Goal: Task Accomplishment & Management: Complete application form

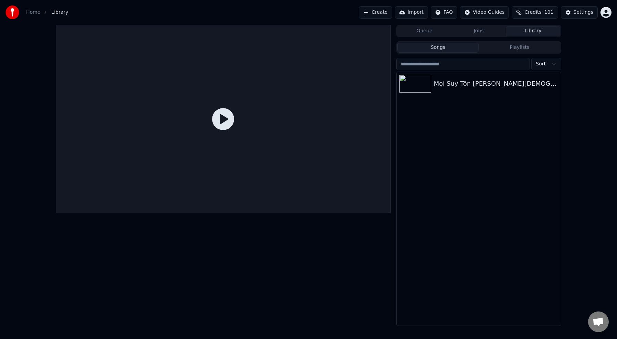
click at [381, 12] on button "Create" at bounding box center [375, 12] width 33 height 12
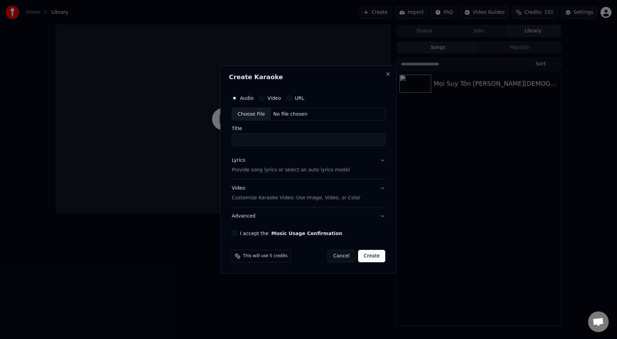
click at [252, 114] on div "Choose File" at bounding box center [251, 114] width 39 height 12
click at [256, 114] on div "Choose File" at bounding box center [251, 114] width 39 height 12
type input "**********"
click at [331, 170] on p "Provide song lyrics or select an auto lyrics model" at bounding box center [289, 170] width 118 height 7
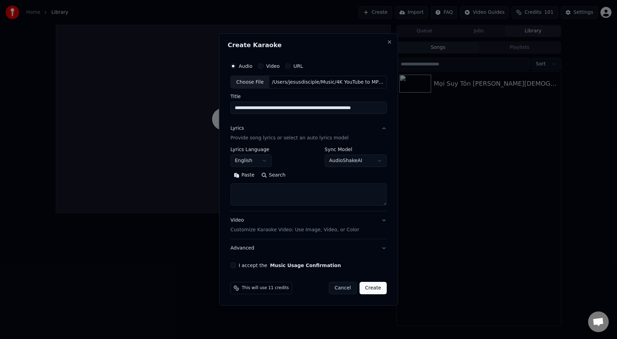
click at [258, 196] on textarea at bounding box center [308, 195] width 156 height 22
paste textarea "**********"
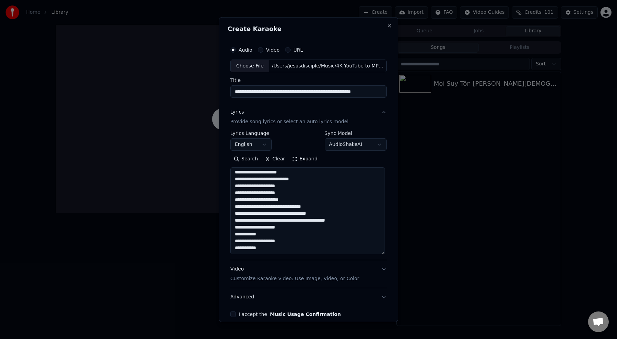
scroll to position [263, 0]
drag, startPoint x: 384, startPoint y: 205, endPoint x: 422, endPoint y: 253, distance: 61.8
click at [422, 253] on body "**********" at bounding box center [308, 169] width 617 height 339
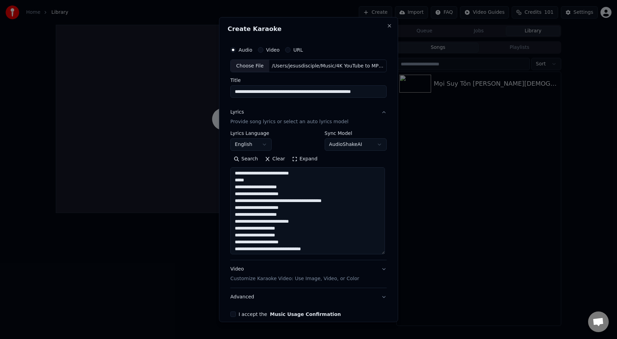
scroll to position [218, 0]
type textarea "**********"
drag, startPoint x: 359, startPoint y: 91, endPoint x: 347, endPoint y: 92, distance: 11.7
click at [347, 92] on input "**********" at bounding box center [308, 91] width 156 height 12
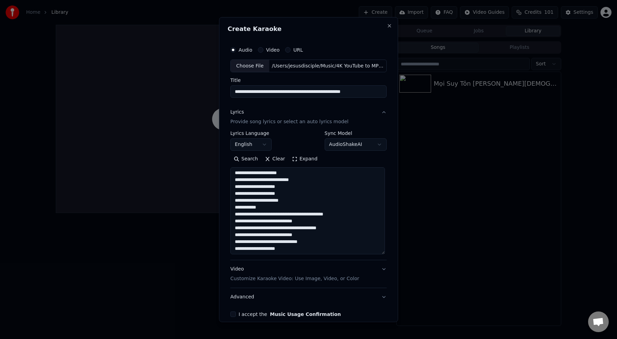
scroll to position [0, 0]
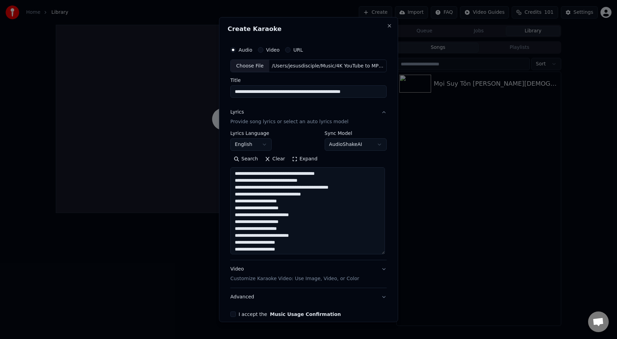
type input "**********"
click at [333, 202] on textarea at bounding box center [307, 210] width 155 height 87
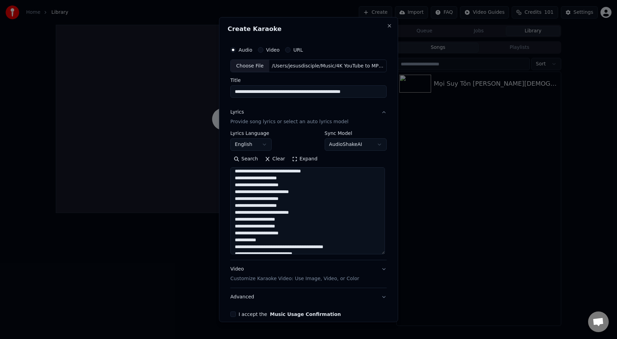
scroll to position [24, 0]
click at [299, 186] on textarea at bounding box center [307, 210] width 155 height 87
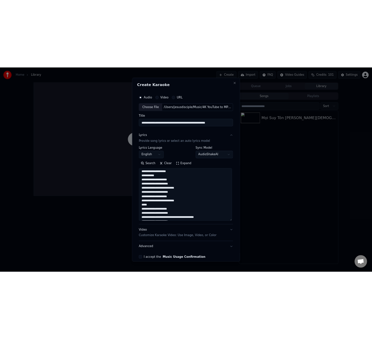
scroll to position [175, 0]
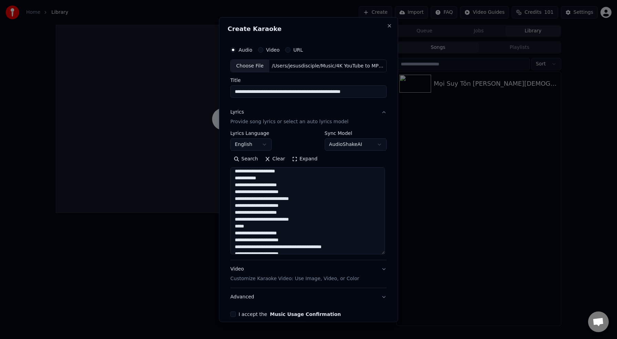
click at [279, 179] on textarea at bounding box center [307, 210] width 155 height 87
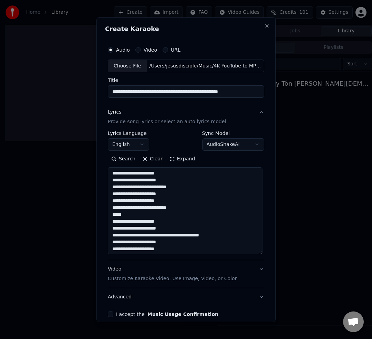
scroll to position [182, 0]
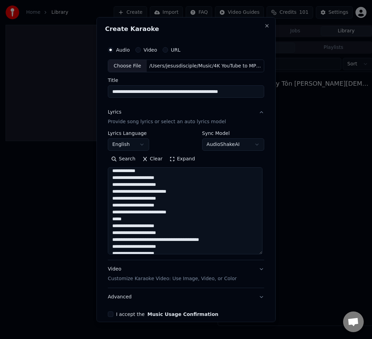
click at [114, 200] on textarea at bounding box center [185, 210] width 155 height 87
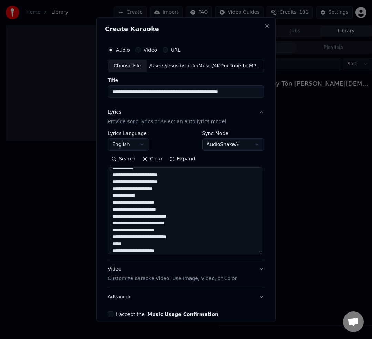
scroll to position [157, 0]
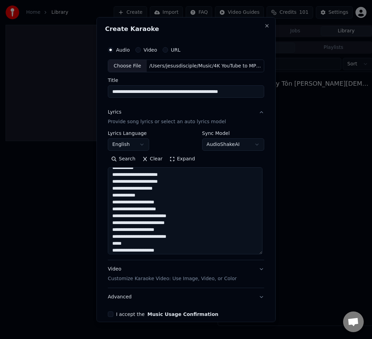
click at [149, 198] on textarea at bounding box center [185, 210] width 155 height 87
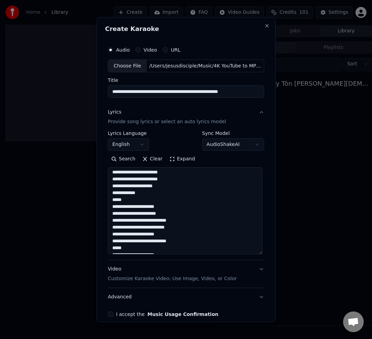
scroll to position [163, 0]
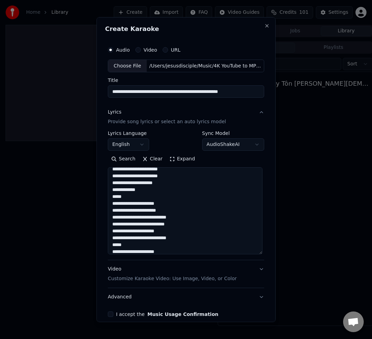
click at [114, 197] on textarea at bounding box center [185, 210] width 155 height 87
click at [148, 201] on textarea at bounding box center [185, 210] width 155 height 87
click at [147, 198] on textarea at bounding box center [185, 210] width 155 height 87
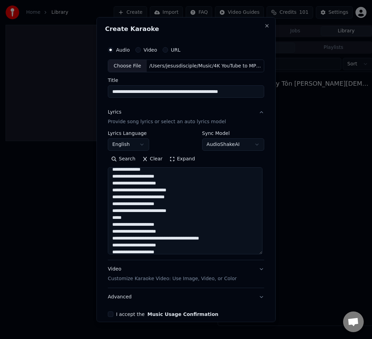
scroll to position [188, 0]
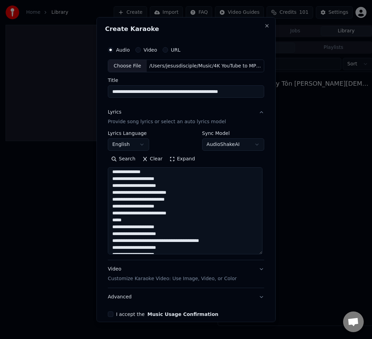
click at [117, 199] on textarea at bounding box center [185, 210] width 155 height 87
click at [180, 208] on textarea at bounding box center [185, 210] width 155 height 87
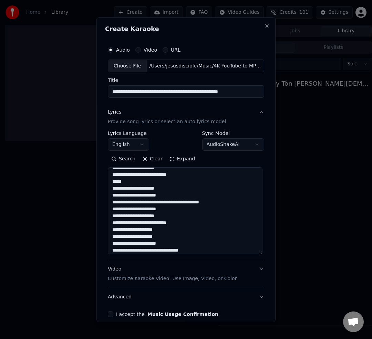
scroll to position [227, 0]
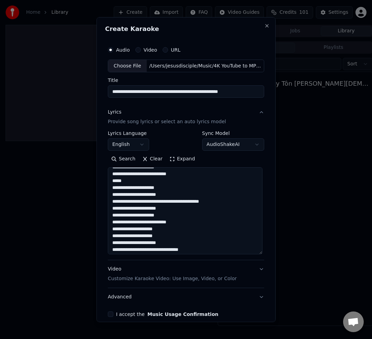
drag, startPoint x: 188, startPoint y: 201, endPoint x: 230, endPoint y: 203, distance: 41.7
click at [230, 203] on textarea at bounding box center [185, 210] width 155 height 87
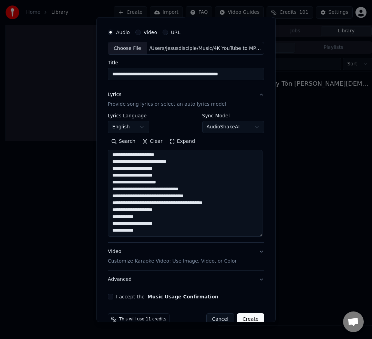
scroll to position [19, 0]
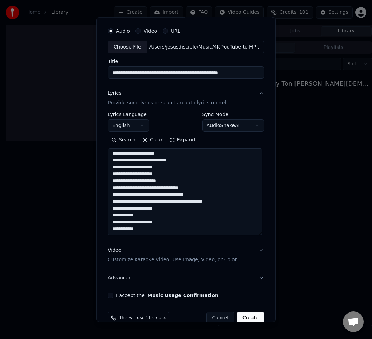
drag, startPoint x: 194, startPoint y: 188, endPoint x: 142, endPoint y: 187, distance: 52.7
click at [142, 187] on textarea at bounding box center [185, 191] width 155 height 87
drag, startPoint x: 193, startPoint y: 195, endPoint x: 187, endPoint y: 198, distance: 7.4
click at [163, 194] on textarea at bounding box center [185, 191] width 155 height 87
drag, startPoint x: 171, startPoint y: 201, endPoint x: 158, endPoint y: 201, distance: 13.4
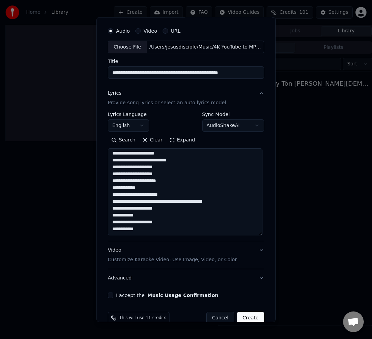
click at [158, 201] on textarea at bounding box center [185, 191] width 155 height 87
click at [192, 205] on textarea at bounding box center [185, 191] width 155 height 87
drag, startPoint x: 184, startPoint y: 201, endPoint x: 224, endPoint y: 202, distance: 40.0
click at [224, 202] on textarea at bounding box center [185, 191] width 155 height 87
click at [157, 200] on textarea at bounding box center [185, 191] width 155 height 87
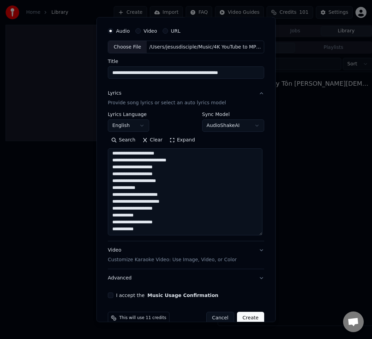
click at [162, 195] on textarea at bounding box center [185, 191] width 155 height 87
click at [186, 201] on textarea at bounding box center [185, 191] width 155 height 87
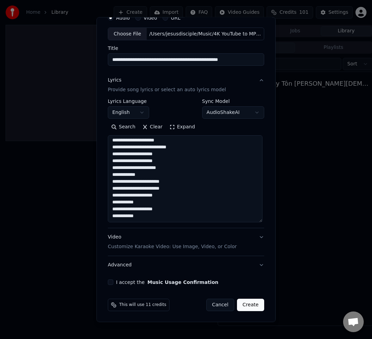
scroll to position [269, 0]
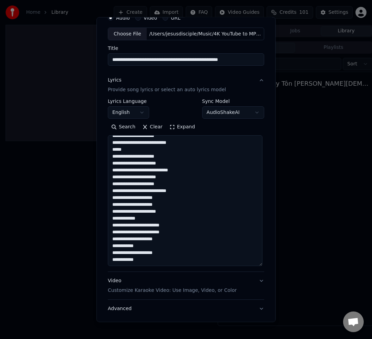
drag, startPoint x: 262, startPoint y: 221, endPoint x: 270, endPoint y: 264, distance: 43.7
click at [271, 265] on div "**********" at bounding box center [185, 170] width 179 height 306
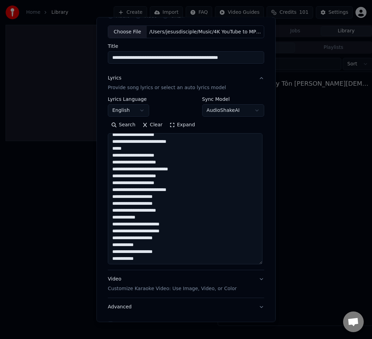
scroll to position [226, 0]
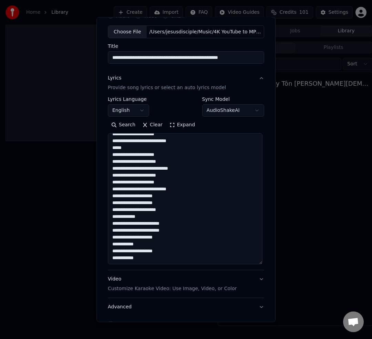
drag, startPoint x: 114, startPoint y: 251, endPoint x: 144, endPoint y: 257, distance: 30.3
click at [144, 257] on textarea at bounding box center [185, 198] width 155 height 131
drag, startPoint x: 131, startPoint y: 254, endPoint x: 112, endPoint y: 250, distance: 19.0
click at [112, 250] on textarea at bounding box center [185, 198] width 155 height 131
click at [150, 258] on textarea at bounding box center [185, 198] width 155 height 131
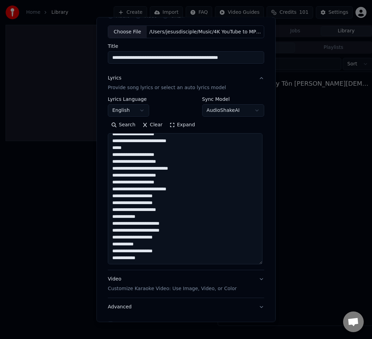
paste textarea "**********"
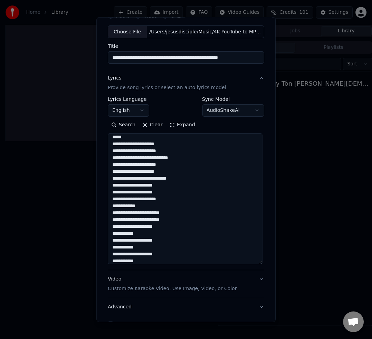
scroll to position [240, 0]
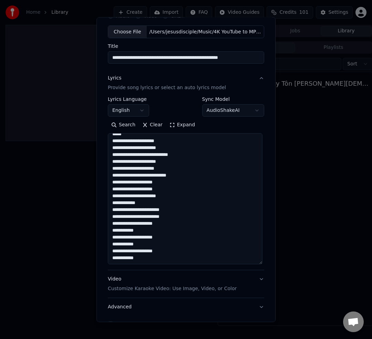
drag, startPoint x: 144, startPoint y: 258, endPoint x: 114, endPoint y: 253, distance: 30.4
click at [114, 253] on textarea at bounding box center [185, 198] width 155 height 131
click at [146, 261] on textarea at bounding box center [185, 198] width 155 height 131
paste textarea "**********"
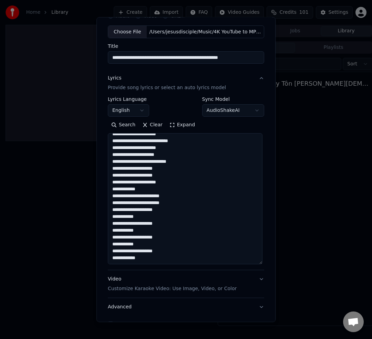
paste textarea "**********"
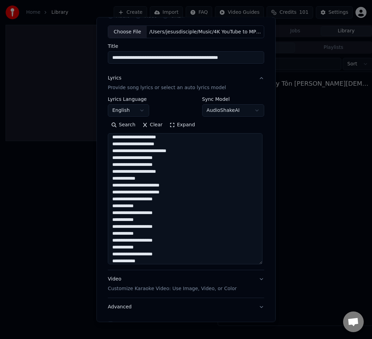
scroll to position [271, 0]
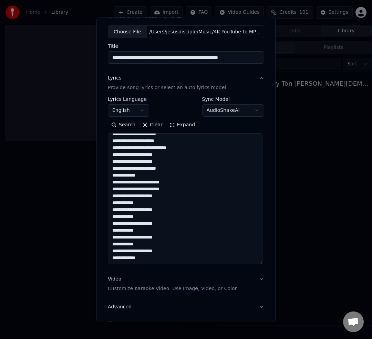
paste textarea "**********"
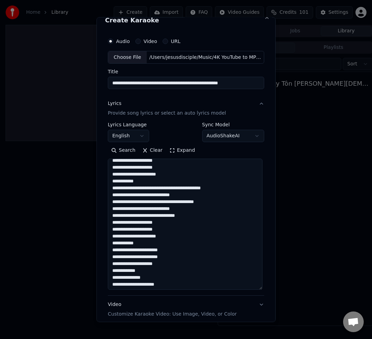
scroll to position [73, 0]
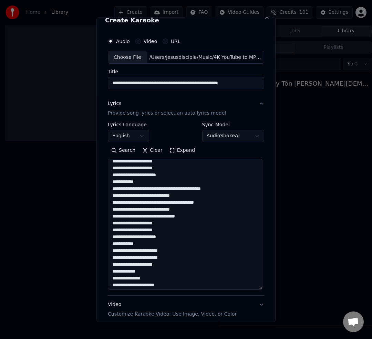
drag, startPoint x: 114, startPoint y: 219, endPoint x: 167, endPoint y: 270, distance: 73.1
click at [167, 270] on textarea at bounding box center [185, 224] width 155 height 131
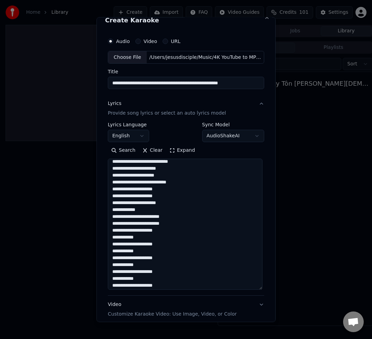
scroll to position [288, 0]
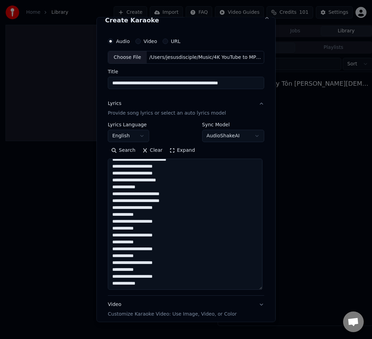
click at [152, 275] on textarea at bounding box center [185, 224] width 155 height 131
paste textarea "**********"
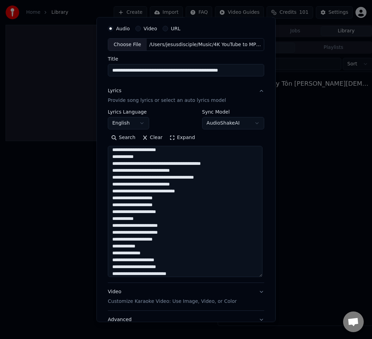
scroll to position [89, 0]
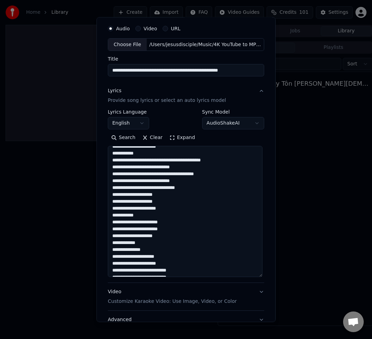
drag, startPoint x: 114, startPoint y: 195, endPoint x: 178, endPoint y: 241, distance: 79.0
click at [178, 241] on textarea at bounding box center [185, 211] width 155 height 131
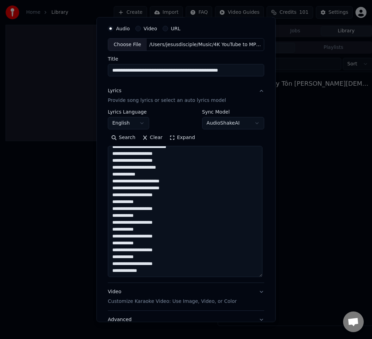
scroll to position [76, 0]
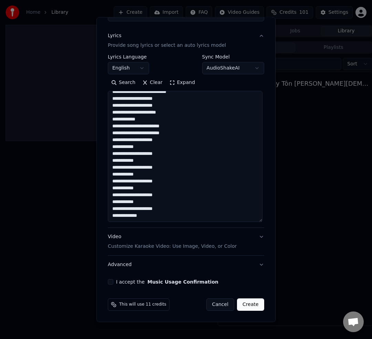
click at [154, 207] on textarea at bounding box center [185, 156] width 155 height 131
paste textarea "**********"
drag, startPoint x: 148, startPoint y: 153, endPoint x: 156, endPoint y: 155, distance: 8.1
click at [148, 153] on textarea at bounding box center [185, 156] width 155 height 131
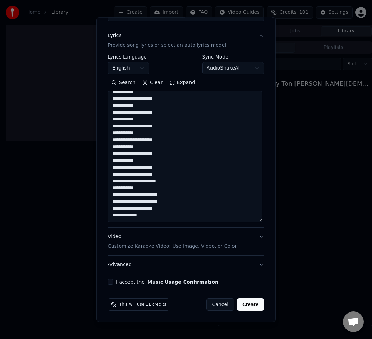
click at [149, 208] on textarea at bounding box center [185, 156] width 155 height 131
drag, startPoint x: 144, startPoint y: 179, endPoint x: 113, endPoint y: 162, distance: 35.5
click at [113, 162] on textarea at bounding box center [185, 156] width 155 height 131
click at [156, 214] on textarea at bounding box center [185, 156] width 155 height 131
paste textarea "**********"
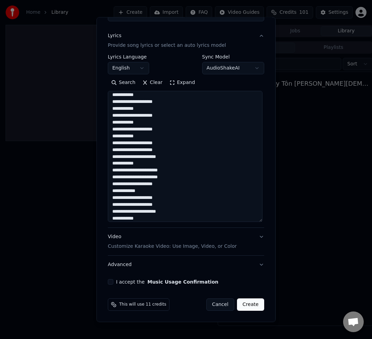
scroll to position [364, 0]
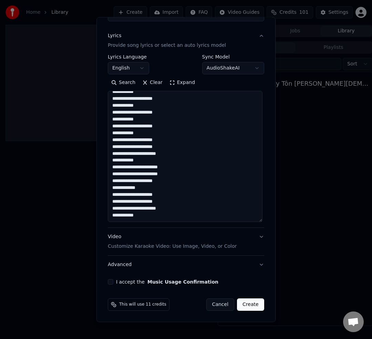
drag, startPoint x: 142, startPoint y: 160, endPoint x: 112, endPoint y: 141, distance: 35.5
click at [112, 141] on textarea at bounding box center [185, 156] width 155 height 131
click at [156, 214] on textarea at bounding box center [185, 156] width 155 height 131
paste textarea "**********"
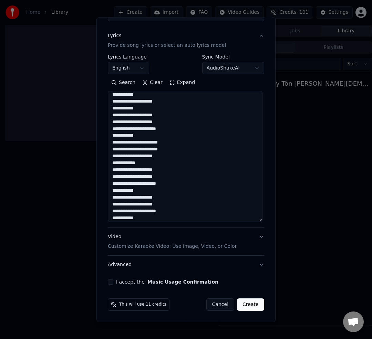
scroll to position [391, 0]
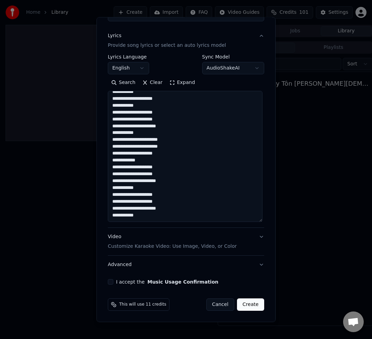
drag, startPoint x: 145, startPoint y: 195, endPoint x: 110, endPoint y: 193, distance: 35.2
click at [110, 193] on textarea at bounding box center [185, 156] width 155 height 131
drag, startPoint x: 142, startPoint y: 215, endPoint x: 107, endPoint y: 197, distance: 39.1
click at [107, 197] on div "**********" at bounding box center [186, 125] width 162 height 324
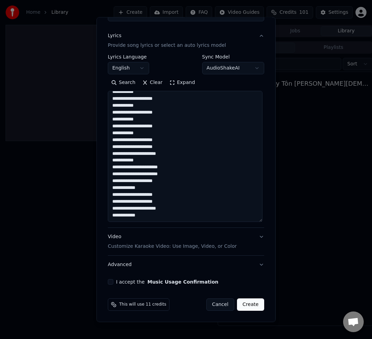
drag, startPoint x: 114, startPoint y: 133, endPoint x: 142, endPoint y: 151, distance: 33.9
click at [142, 151] on textarea at bounding box center [185, 156] width 155 height 131
click at [145, 211] on textarea at bounding box center [185, 156] width 155 height 131
paste textarea "**********"
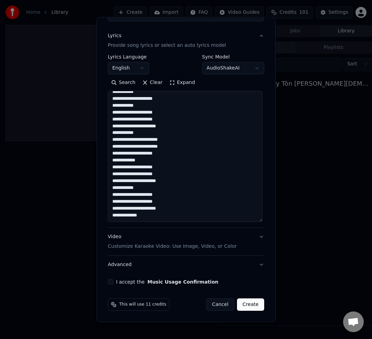
drag, startPoint x: 136, startPoint y: 145, endPoint x: 114, endPoint y: 141, distance: 22.5
click at [114, 141] on textarea at bounding box center [185, 156] width 155 height 131
click at [142, 208] on textarea at bounding box center [185, 156] width 155 height 131
paste textarea "**********"
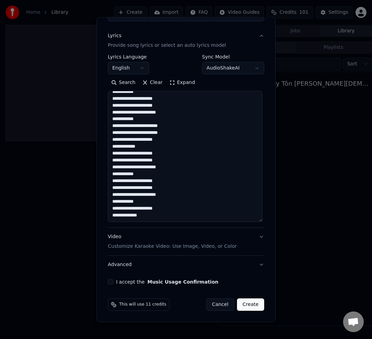
scroll to position [412, 0]
paste textarea "**********"
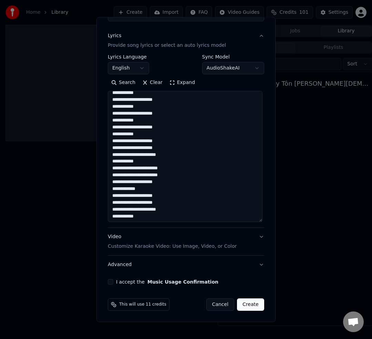
scroll to position [433, 0]
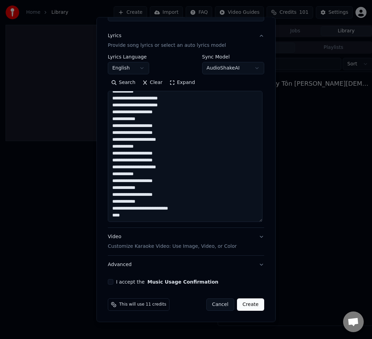
drag, startPoint x: 140, startPoint y: 202, endPoint x: 112, endPoint y: 196, distance: 28.8
click at [112, 196] on textarea at bounding box center [185, 156] width 155 height 131
click at [136, 219] on textarea at bounding box center [185, 156] width 155 height 131
drag, startPoint x: 131, startPoint y: 218, endPoint x: 112, endPoint y: 214, distance: 19.3
click at [112, 214] on textarea at bounding box center [185, 156] width 155 height 131
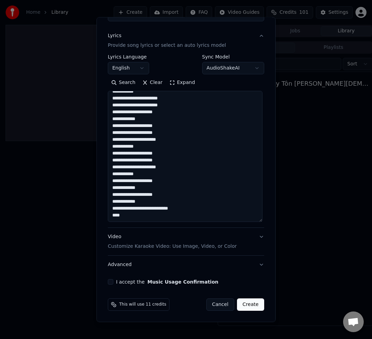
paste textarea "**********"
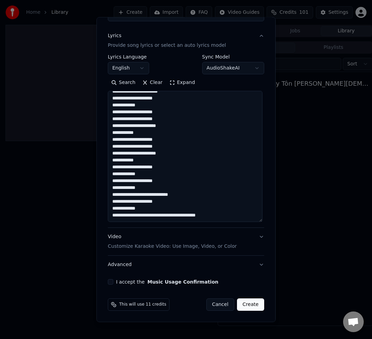
scroll to position [460, 0]
drag, startPoint x: 137, startPoint y: 201, endPoint x: 161, endPoint y: 202, distance: 24.1
click at [161, 202] on textarea at bounding box center [185, 156] width 155 height 131
drag, startPoint x: 137, startPoint y: 192, endPoint x: 112, endPoint y: 187, distance: 25.0
click at [113, 187] on textarea at bounding box center [185, 156] width 155 height 131
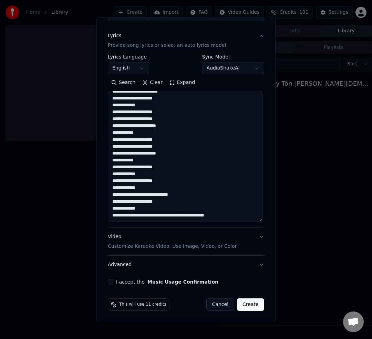
click at [128, 210] on textarea at bounding box center [185, 156] width 155 height 131
paste textarea "**********"
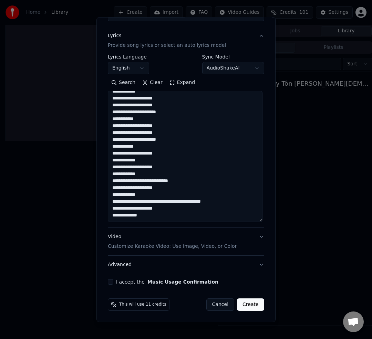
click at [114, 201] on textarea at bounding box center [185, 156] width 155 height 131
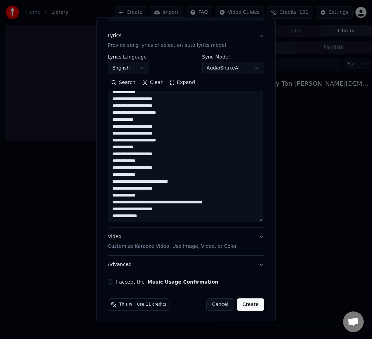
click at [234, 203] on textarea at bounding box center [185, 156] width 155 height 131
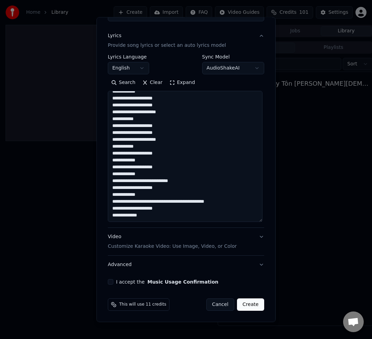
click at [114, 180] on textarea at bounding box center [185, 156] width 155 height 131
click at [198, 179] on textarea at bounding box center [185, 156] width 155 height 131
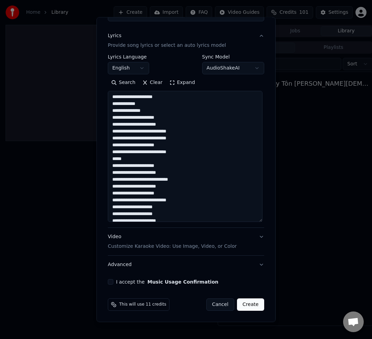
scroll to position [173, 0]
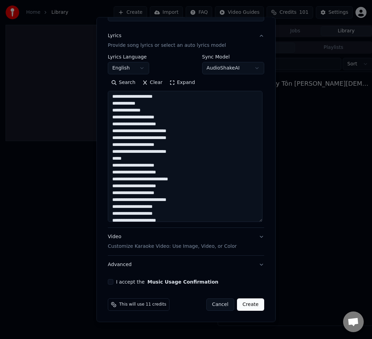
click at [114, 159] on textarea at bounding box center [185, 156] width 155 height 131
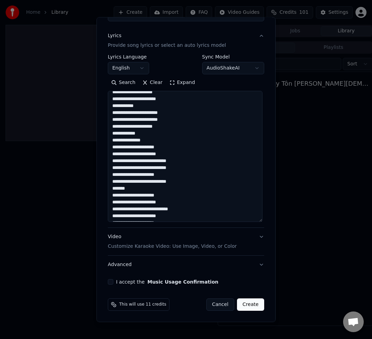
scroll to position [138, 0]
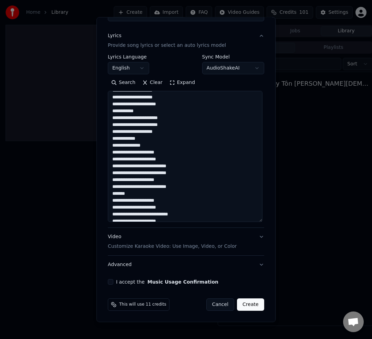
click at [156, 146] on textarea at bounding box center [185, 156] width 155 height 131
click at [114, 145] on textarea at bounding box center [185, 156] width 155 height 131
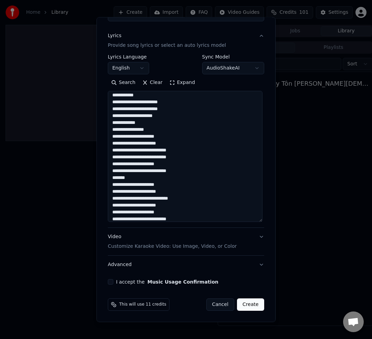
scroll to position [156, 0]
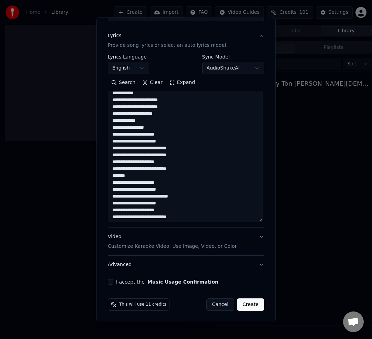
click at [114, 154] on textarea at bounding box center [185, 156] width 155 height 131
click at [195, 181] on textarea at bounding box center [185, 156] width 155 height 131
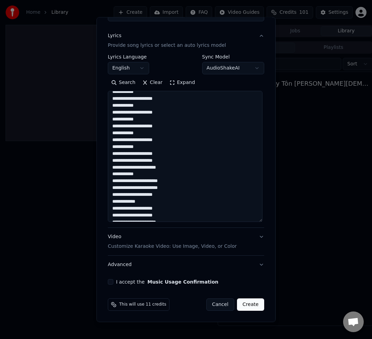
scroll to position [467, 0]
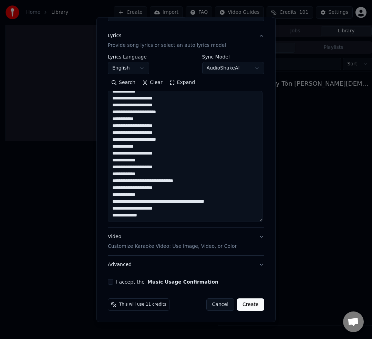
click at [164, 208] on textarea at bounding box center [185, 156] width 155 height 131
click at [130, 215] on textarea at bounding box center [185, 156] width 155 height 131
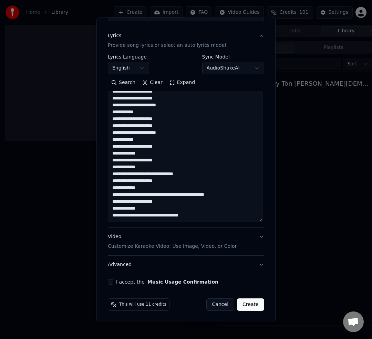
scroll to position [471, 0]
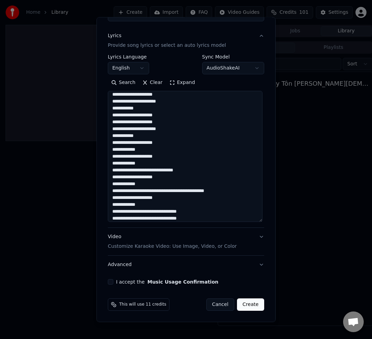
drag, startPoint x: 115, startPoint y: 198, endPoint x: 142, endPoint y: 205, distance: 27.7
click at [142, 205] on textarea at bounding box center [185, 156] width 155 height 131
click at [143, 205] on textarea at bounding box center [185, 156] width 155 height 131
drag, startPoint x: 142, startPoint y: 205, endPoint x: 112, endPoint y: 197, distance: 31.0
click at [112, 197] on textarea at bounding box center [185, 156] width 155 height 131
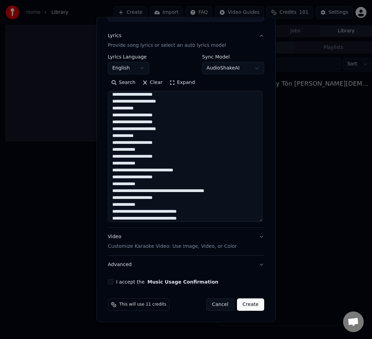
scroll to position [470, 0]
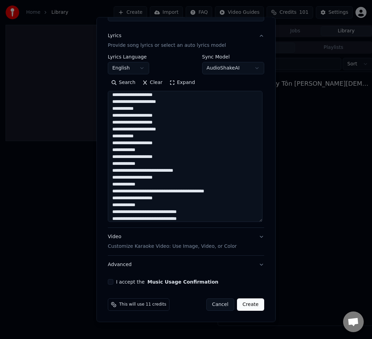
click at [197, 221] on textarea at bounding box center [185, 156] width 155 height 131
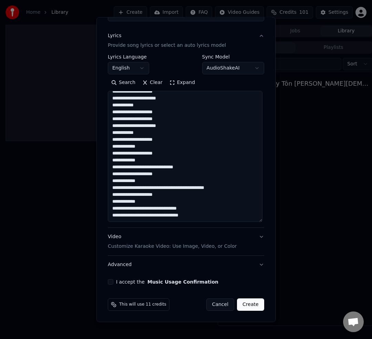
paste textarea "**********"
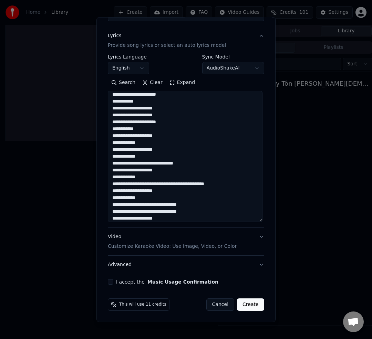
scroll to position [485, 0]
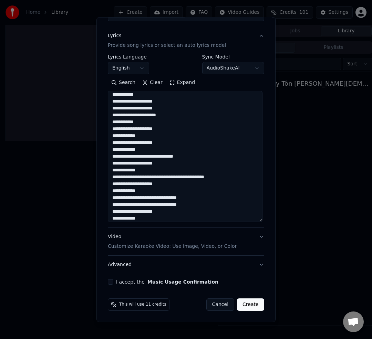
click at [197, 205] on textarea at bounding box center [185, 156] width 155 height 131
click at [152, 218] on textarea at bounding box center [185, 156] width 155 height 131
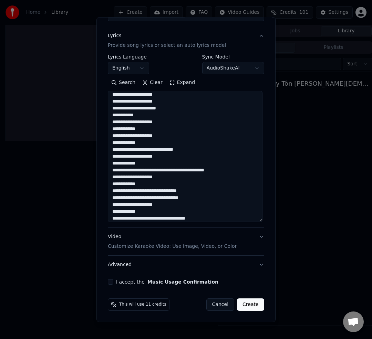
scroll to position [495, 0]
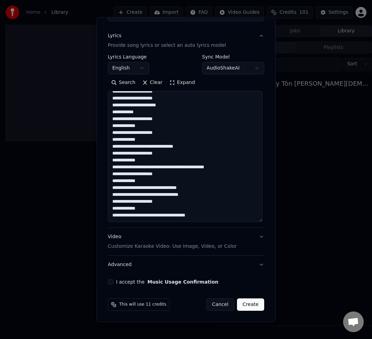
click at [153, 215] on textarea at bounding box center [185, 156] width 155 height 131
drag, startPoint x: 140, startPoint y: 210, endPoint x: 104, endPoint y: 200, distance: 37.2
click at [104, 200] on div "**********" at bounding box center [185, 170] width 179 height 306
drag, startPoint x: 224, startPoint y: 217, endPoint x: 228, endPoint y: 218, distance: 4.6
click at [224, 217] on textarea at bounding box center [185, 156] width 155 height 131
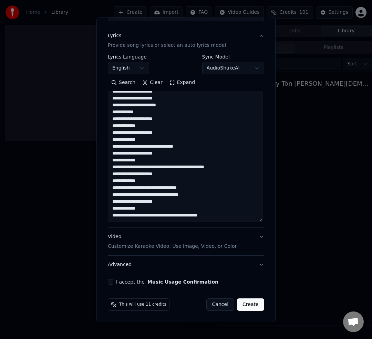
scroll to position [498, 0]
paste textarea "**********"
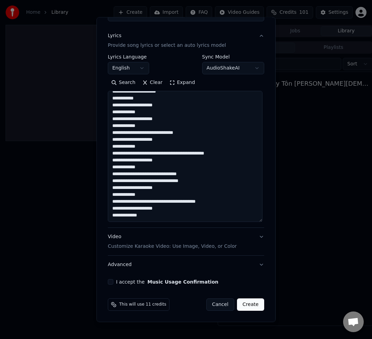
scroll to position [512, 0]
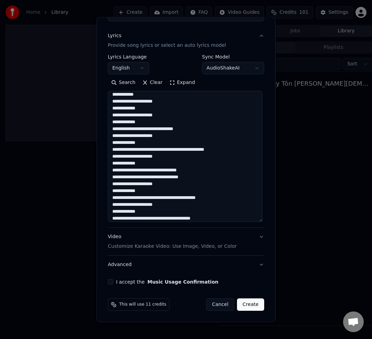
drag, startPoint x: 116, startPoint y: 206, endPoint x: 138, endPoint y: 208, distance: 21.8
click at [137, 209] on textarea at bounding box center [185, 156] width 155 height 131
drag, startPoint x: 141, startPoint y: 210, endPoint x: 113, endPoint y: 205, distance: 28.4
click at [113, 205] on textarea at bounding box center [185, 156] width 155 height 131
drag, startPoint x: 197, startPoint y: 219, endPoint x: 202, endPoint y: 221, distance: 5.0
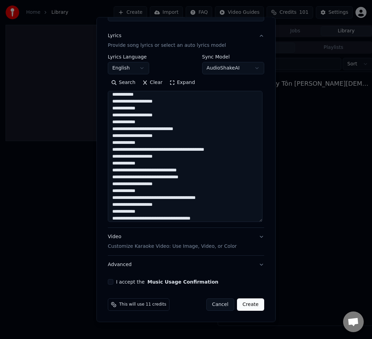
click at [197, 219] on textarea at bounding box center [185, 156] width 155 height 131
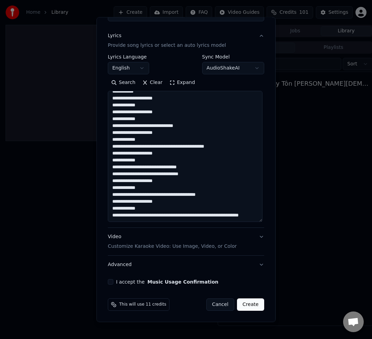
click at [144, 207] on textarea at bounding box center [185, 156] width 155 height 131
drag, startPoint x: 141, startPoint y: 206, endPoint x: 112, endPoint y: 200, distance: 28.8
click at [112, 200] on textarea at bounding box center [185, 156] width 155 height 131
click at [145, 221] on textarea at bounding box center [185, 156] width 155 height 131
paste textarea "**********"
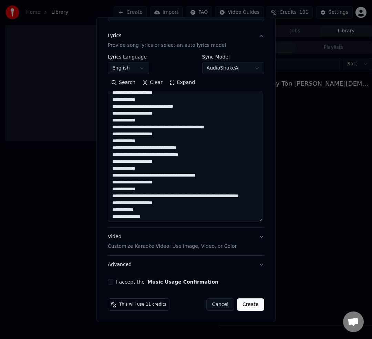
scroll to position [543, 0]
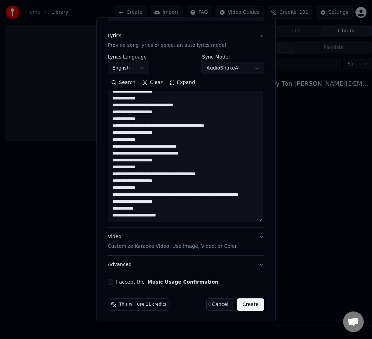
drag, startPoint x: 146, startPoint y: 212, endPoint x: 112, endPoint y: 204, distance: 35.7
click at [112, 204] on textarea at bounding box center [185, 156] width 155 height 131
click at [170, 218] on textarea at bounding box center [185, 156] width 155 height 131
paste textarea "**********"
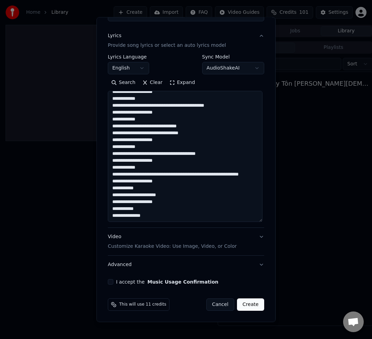
scroll to position [563, 0]
drag, startPoint x: 148, startPoint y: 215, endPoint x: 110, endPoint y: 215, distance: 38.6
click at [110, 215] on textarea at bounding box center [185, 156] width 155 height 131
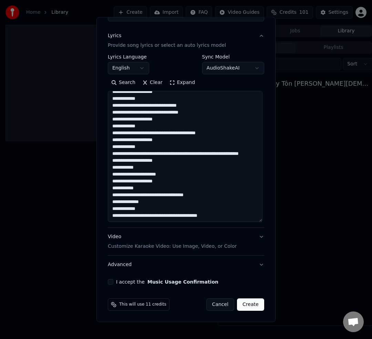
scroll to position [584, 0]
click at [153, 215] on textarea at bounding box center [185, 156] width 155 height 131
drag, startPoint x: 134, startPoint y: 191, endPoint x: 109, endPoint y: 186, distance: 26.0
click at [109, 186] on textarea at bounding box center [185, 156] width 155 height 131
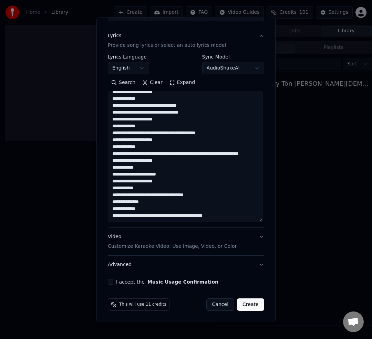
scroll to position [584, 0]
click at [235, 215] on textarea at bounding box center [185, 156] width 155 height 131
paste textarea "**********"
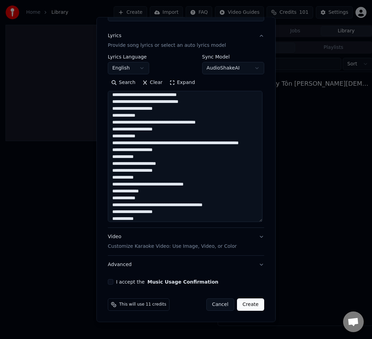
scroll to position [594, 0]
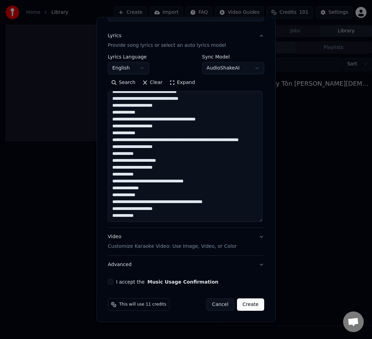
drag, startPoint x: 116, startPoint y: 185, endPoint x: 121, endPoint y: 186, distance: 5.3
click at [116, 185] on textarea at bounding box center [185, 156] width 155 height 131
click at [149, 185] on textarea at bounding box center [185, 156] width 155 height 131
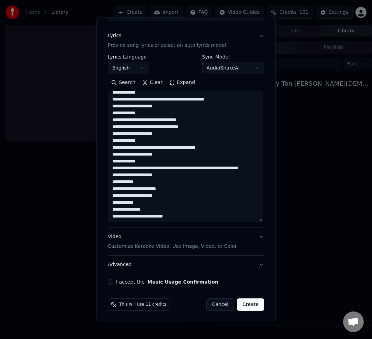
scroll to position [605, 0]
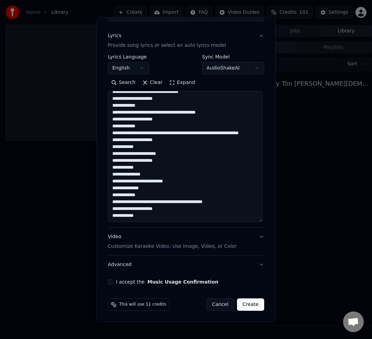
drag, startPoint x: 182, startPoint y: 180, endPoint x: 166, endPoint y: 180, distance: 16.5
click at [166, 180] on textarea at bounding box center [185, 156] width 155 height 131
click at [170, 182] on textarea at bounding box center [185, 156] width 155 height 131
click at [148, 181] on textarea at bounding box center [185, 156] width 155 height 131
click at [146, 189] on textarea at bounding box center [185, 156] width 155 height 131
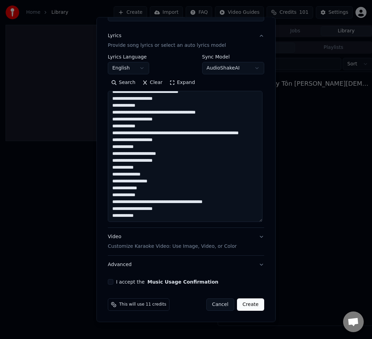
drag, startPoint x: 128, startPoint y: 188, endPoint x: 134, endPoint y: 189, distance: 5.6
click at [128, 188] on textarea at bounding box center [185, 156] width 155 height 131
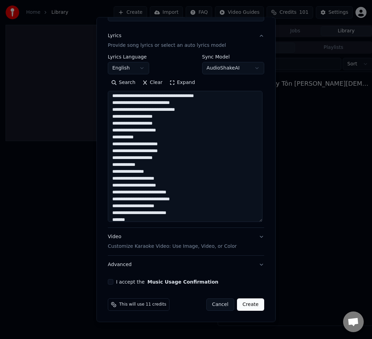
scroll to position [116, 0]
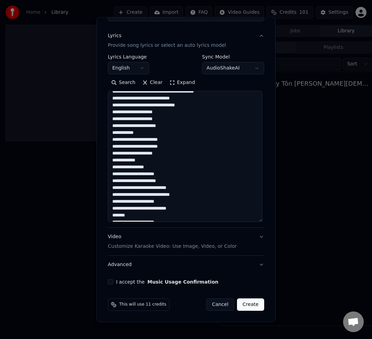
click at [155, 127] on textarea at bounding box center [185, 156] width 155 height 131
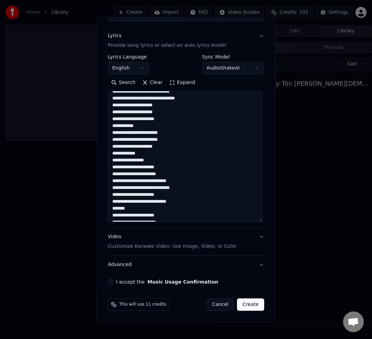
scroll to position [124, 0]
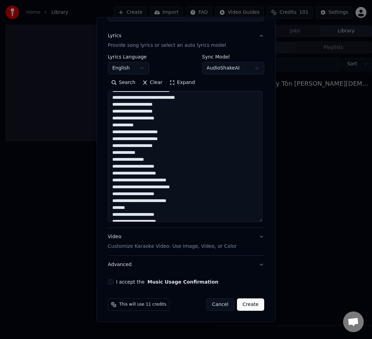
click at [159, 138] on textarea at bounding box center [185, 156] width 155 height 131
drag, startPoint x: 115, startPoint y: 159, endPoint x: 106, endPoint y: 157, distance: 9.1
click at [107, 157] on div "**********" at bounding box center [186, 125] width 162 height 324
click at [157, 162] on textarea at bounding box center [185, 156] width 155 height 131
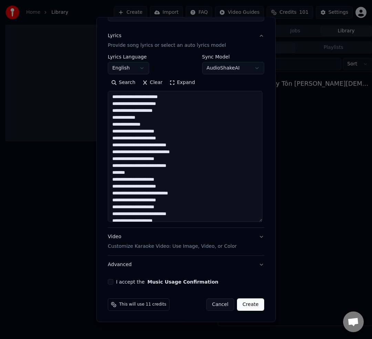
scroll to position [161, 0]
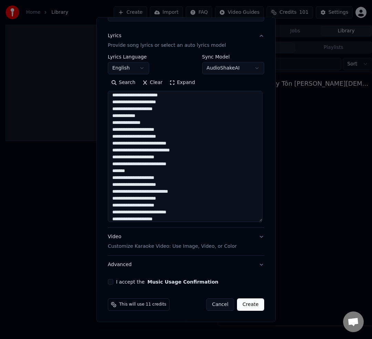
click at [116, 152] on textarea at bounding box center [185, 156] width 155 height 131
click at [128, 151] on textarea at bounding box center [185, 156] width 155 height 131
click at [115, 170] on textarea at bounding box center [185, 156] width 155 height 131
click at [145, 172] on textarea at bounding box center [185, 156] width 155 height 131
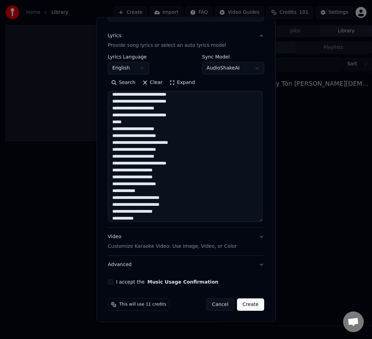
scroll to position [211, 0]
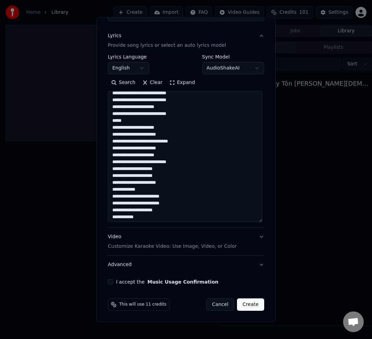
drag, startPoint x: 155, startPoint y: 182, endPoint x: 170, endPoint y: 184, distance: 14.6
click at [155, 182] on textarea at bounding box center [185, 156] width 155 height 131
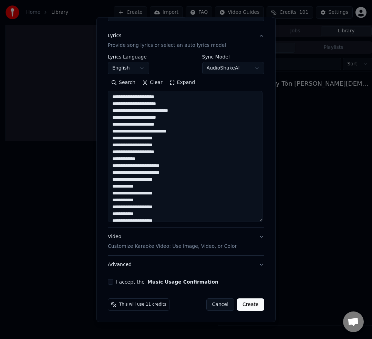
scroll to position [242, 0]
drag, startPoint x: 163, startPoint y: 166, endPoint x: 172, endPoint y: 169, distance: 9.5
click at [163, 166] on textarea at bounding box center [185, 156] width 155 height 131
click at [159, 173] on textarea at bounding box center [185, 156] width 155 height 131
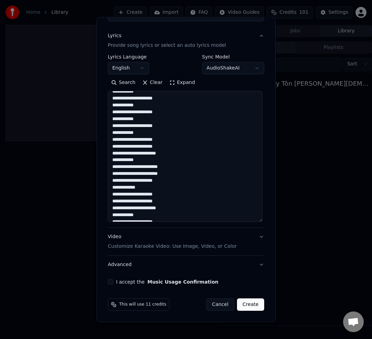
scroll to position [365, 0]
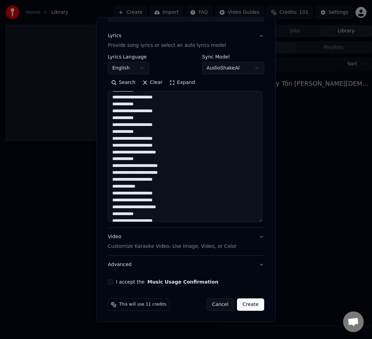
click at [155, 153] on textarea at bounding box center [185, 156] width 155 height 131
drag, startPoint x: 158, startPoint y: 172, endPoint x: 168, endPoint y: 173, distance: 9.4
click at [158, 172] on textarea at bounding box center [185, 156] width 155 height 131
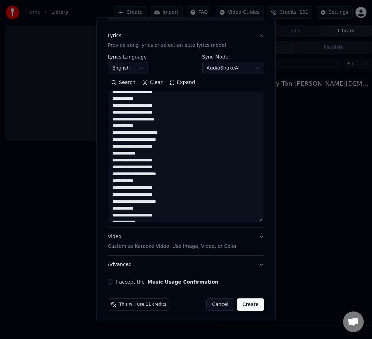
scroll to position [401, 0]
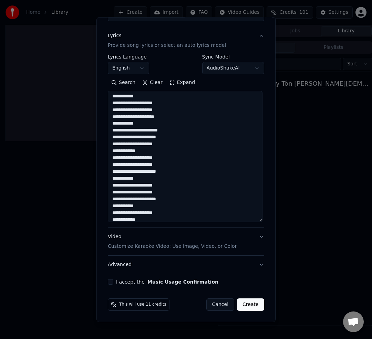
click at [155, 172] on textarea at bounding box center [185, 156] width 155 height 131
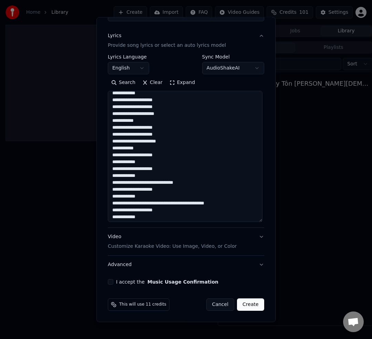
scroll to position [460, 0]
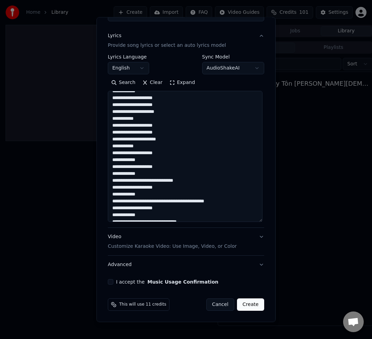
click at [154, 140] on textarea at bounding box center [185, 156] width 155 height 131
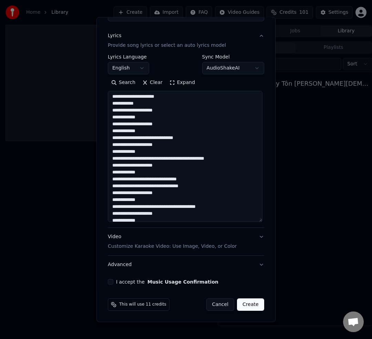
scroll to position [505, 0]
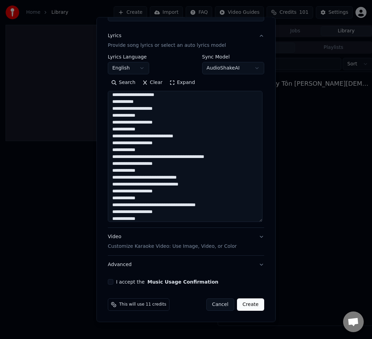
click at [116, 136] on textarea at bounding box center [185, 156] width 155 height 131
click at [194, 138] on textarea at bounding box center [185, 156] width 155 height 131
drag, startPoint x: 115, startPoint y: 157, endPoint x: 136, endPoint y: 160, distance: 20.9
click at [115, 157] on textarea at bounding box center [185, 156] width 155 height 131
click at [228, 156] on textarea at bounding box center [185, 156] width 155 height 131
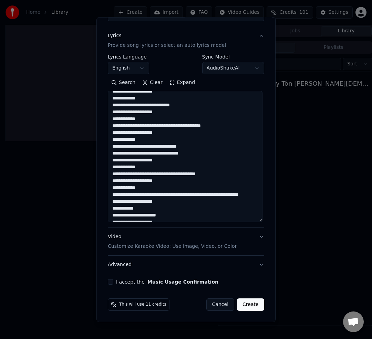
scroll to position [536, 0]
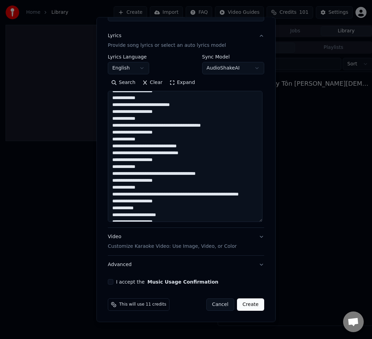
click at [115, 145] on textarea at bounding box center [185, 156] width 155 height 131
click at [192, 152] on textarea at bounding box center [185, 156] width 155 height 131
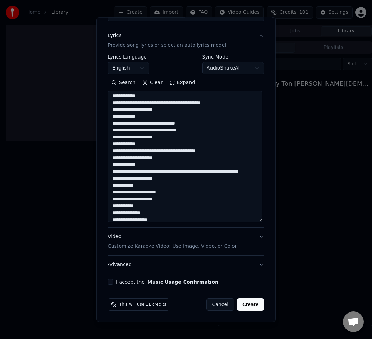
scroll to position [569, 0]
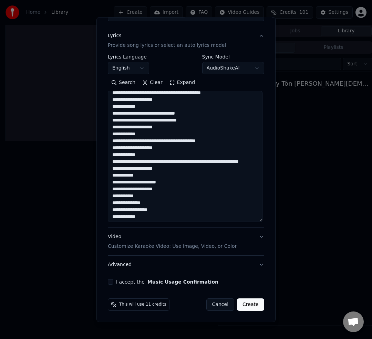
drag, startPoint x: 114, startPoint y: 142, endPoint x: 151, endPoint y: 148, distance: 37.0
click at [115, 142] on textarea at bounding box center [185, 156] width 155 height 131
click at [220, 144] on textarea at bounding box center [185, 156] width 155 height 131
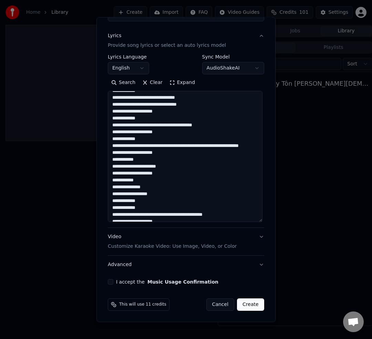
scroll to position [605, 0]
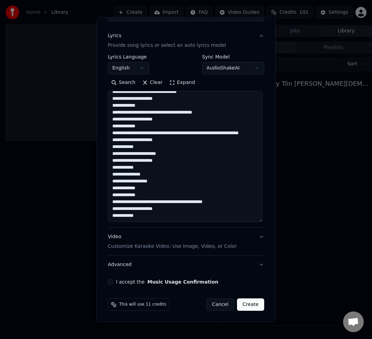
click at [115, 127] on textarea at bounding box center [185, 156] width 155 height 131
click at [134, 134] on textarea at bounding box center [185, 156] width 155 height 131
click at [195, 127] on textarea at bounding box center [185, 156] width 155 height 131
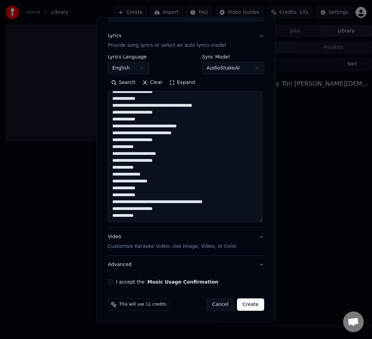
click at [198, 127] on textarea at bounding box center [185, 156] width 155 height 131
drag, startPoint x: 115, startPoint y: 132, endPoint x: 110, endPoint y: 132, distance: 4.5
click at [110, 132] on textarea at bounding box center [185, 156] width 155 height 131
click at [175, 156] on textarea at bounding box center [185, 156] width 155 height 131
click at [116, 153] on textarea at bounding box center [185, 156] width 155 height 131
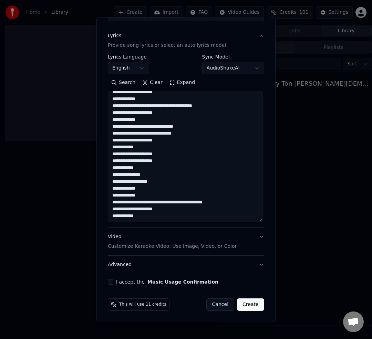
scroll to position [605, 0]
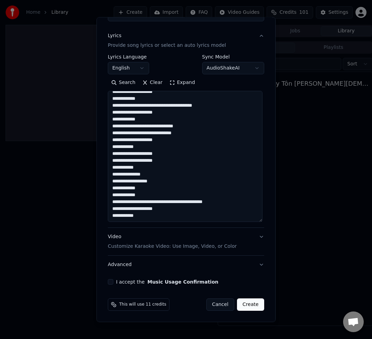
type textarea "**********"
click at [111, 285] on div "**********" at bounding box center [186, 125] width 162 height 324
click at [112, 281] on button "I accept the Music Usage Confirmation" at bounding box center [111, 282] width 6 height 6
click at [127, 266] on button "Advanced" at bounding box center [186, 265] width 156 height 18
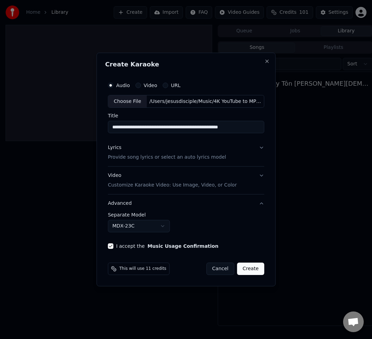
click at [121, 205] on button "Advanced" at bounding box center [186, 204] width 156 height 18
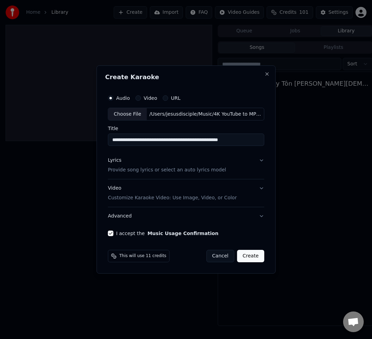
click at [196, 171] on p "Provide song lyrics or select an auto lyrics model" at bounding box center [167, 170] width 118 height 7
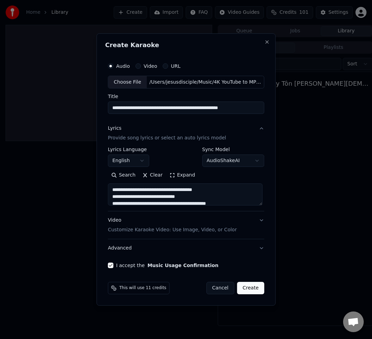
click at [248, 290] on button "Create" at bounding box center [250, 288] width 27 height 12
